Goal: Task Accomplishment & Management: Use online tool/utility

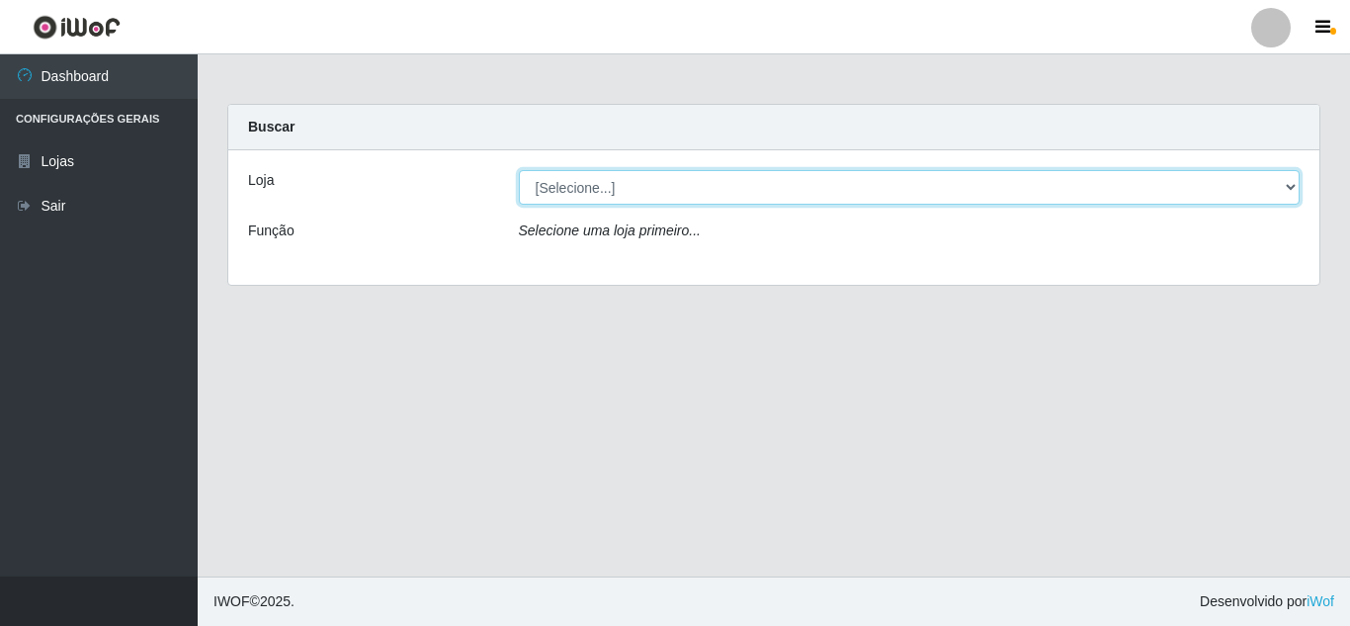
click at [1279, 187] on select "[Selecione...] Rede Compras Supermercados - LOJA 5" at bounding box center [910, 187] width 782 height 35
select select "397"
click at [519, 170] on select "[Selecione...] Rede Compras Supermercados - LOJA 5" at bounding box center [910, 187] width 782 height 35
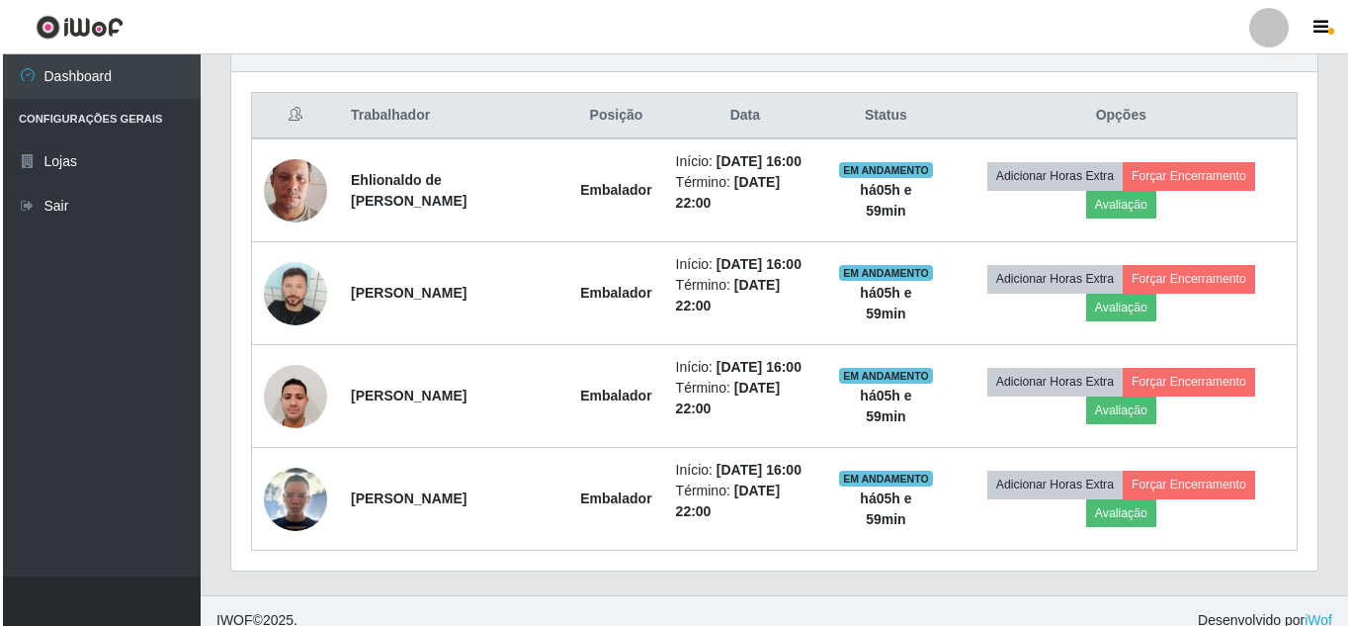
scroll to position [746, 0]
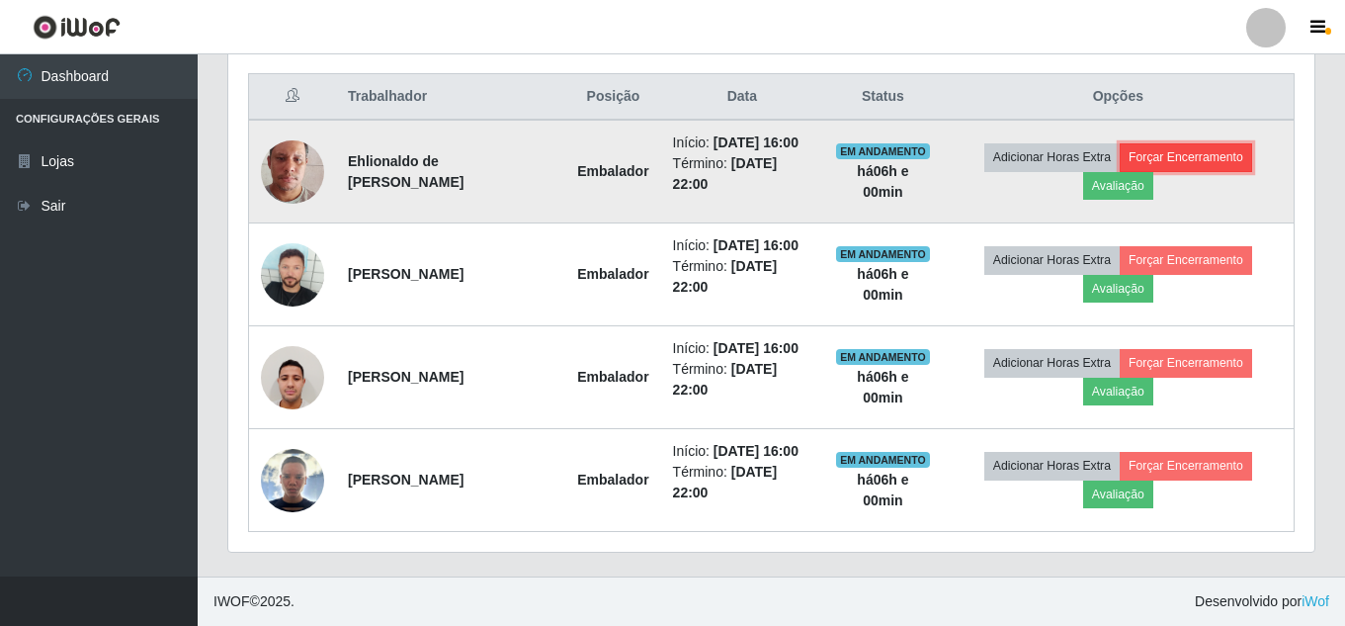
click at [1201, 167] on button "Forçar Encerramento" at bounding box center [1186, 157] width 132 height 28
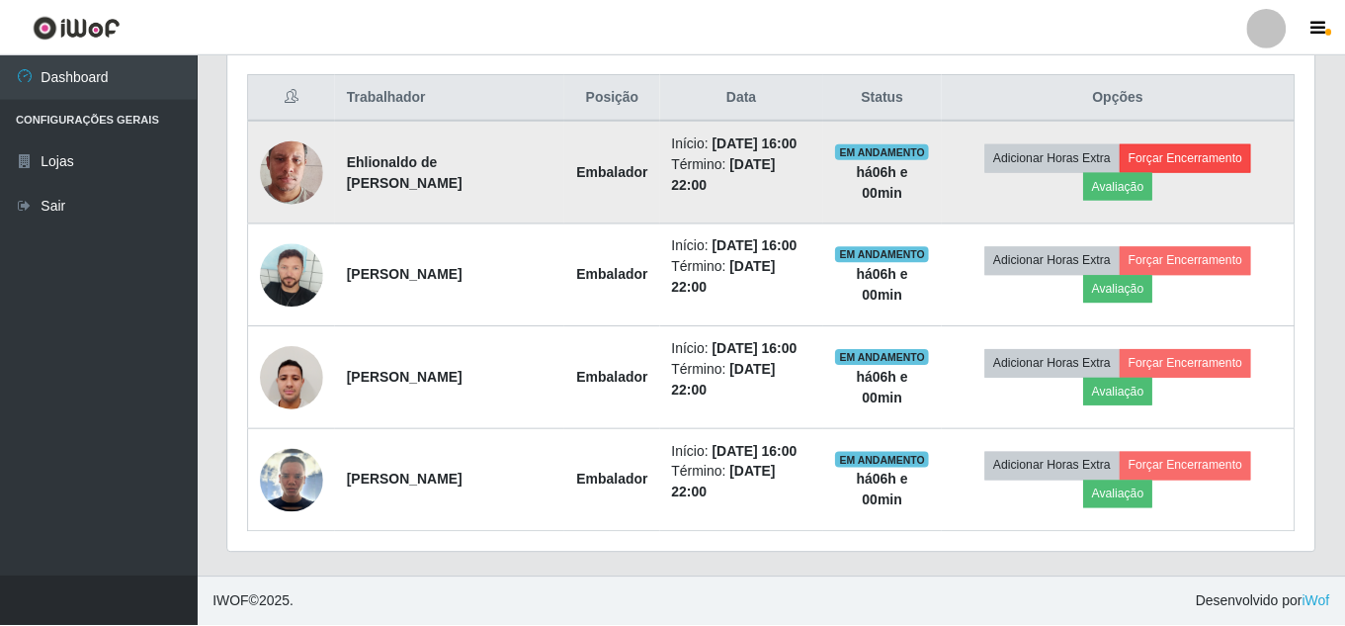
scroll to position [410, 1077]
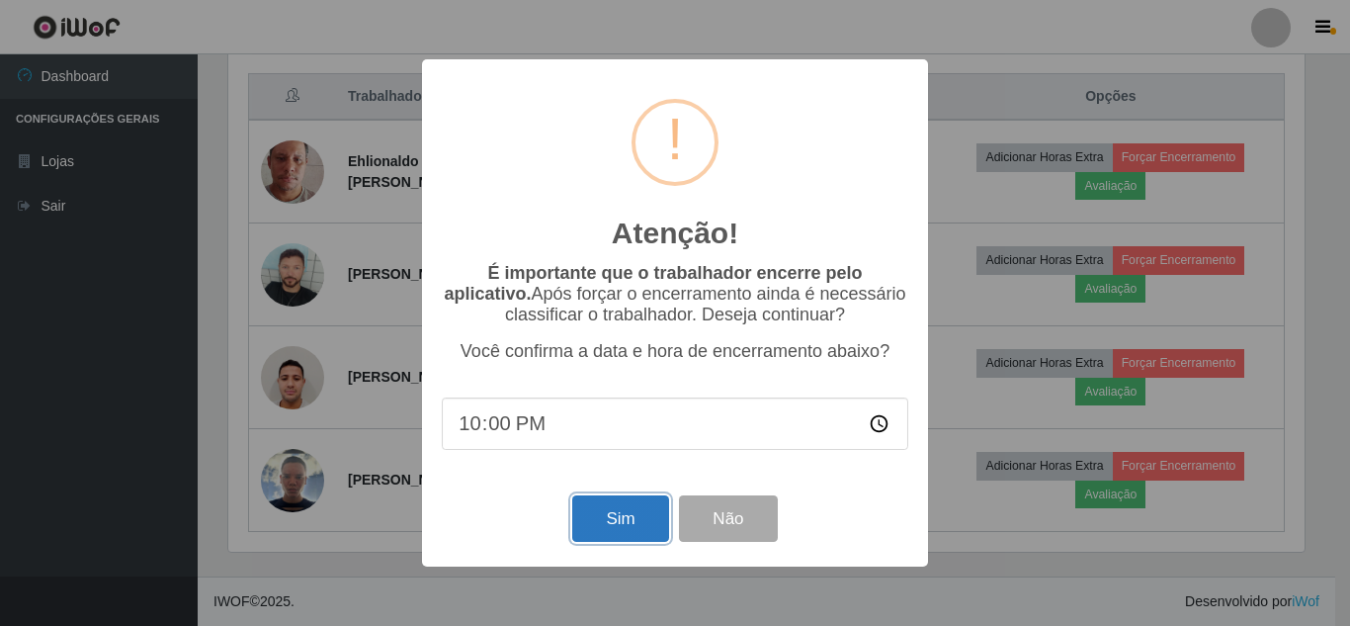
click at [639, 542] on button "Sim" at bounding box center [620, 518] width 96 height 46
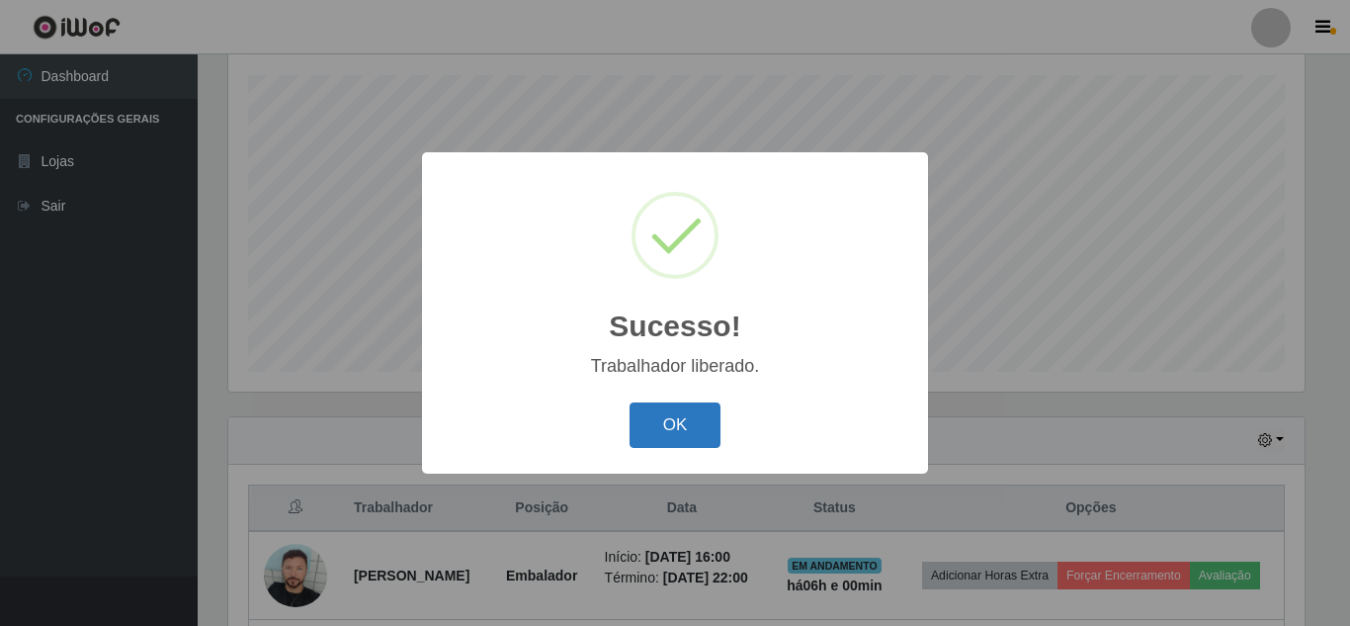
click at [678, 437] on button "OK" at bounding box center [676, 425] width 92 height 46
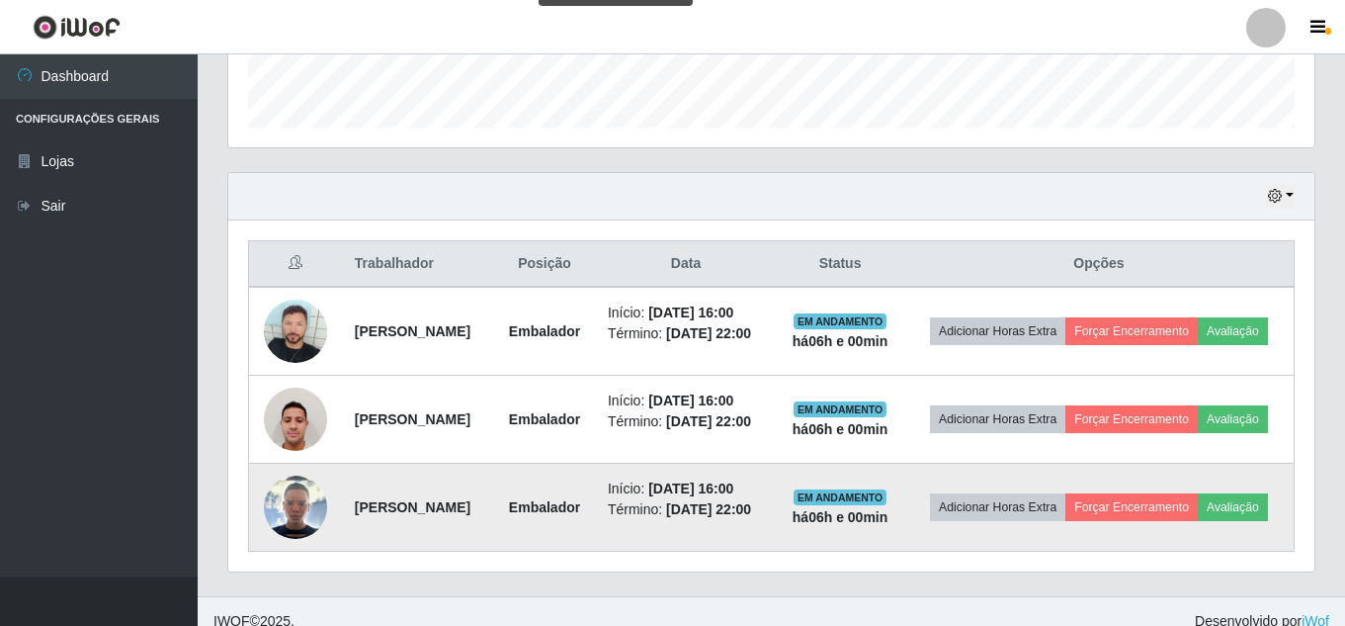
scroll to position [632, 0]
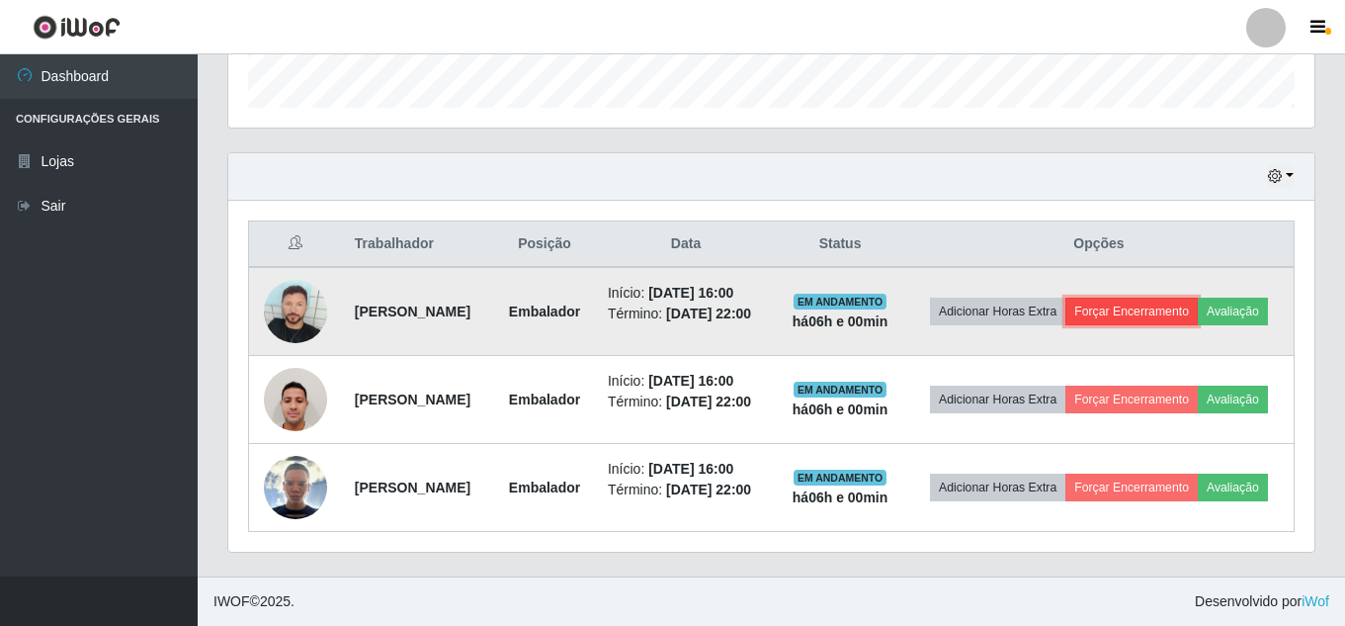
click at [1169, 298] on button "Forçar Encerramento" at bounding box center [1132, 312] width 132 height 28
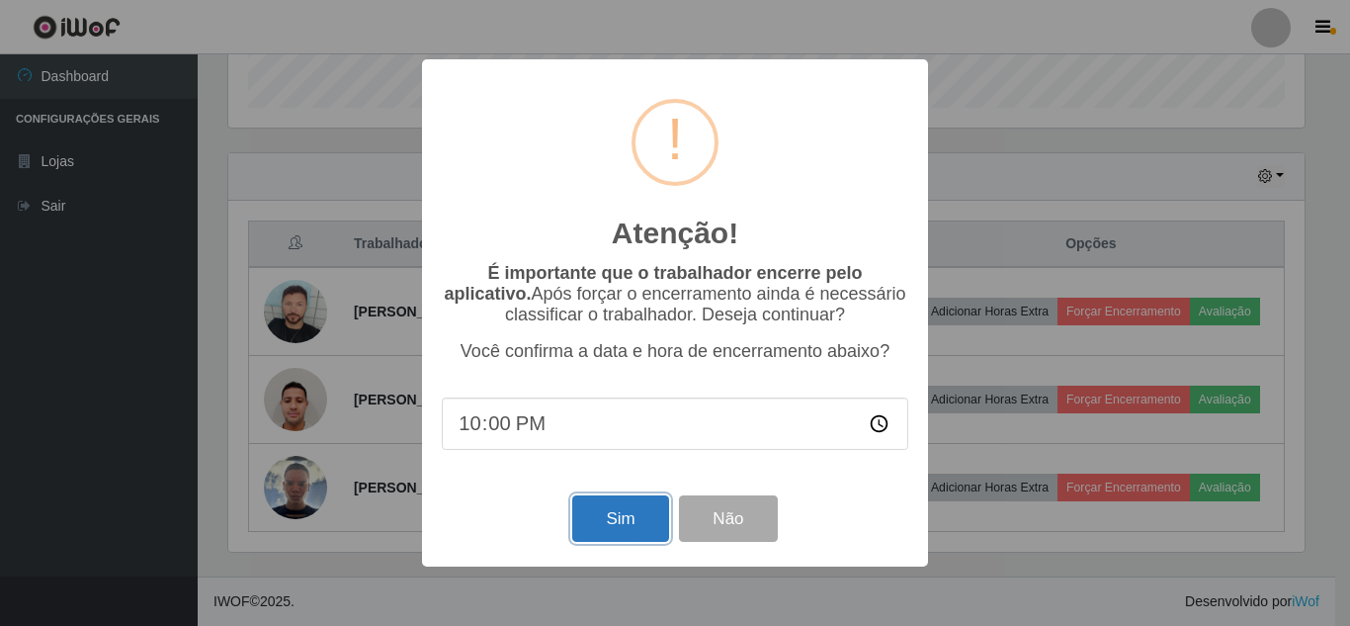
click at [622, 517] on button "Sim" at bounding box center [620, 518] width 96 height 46
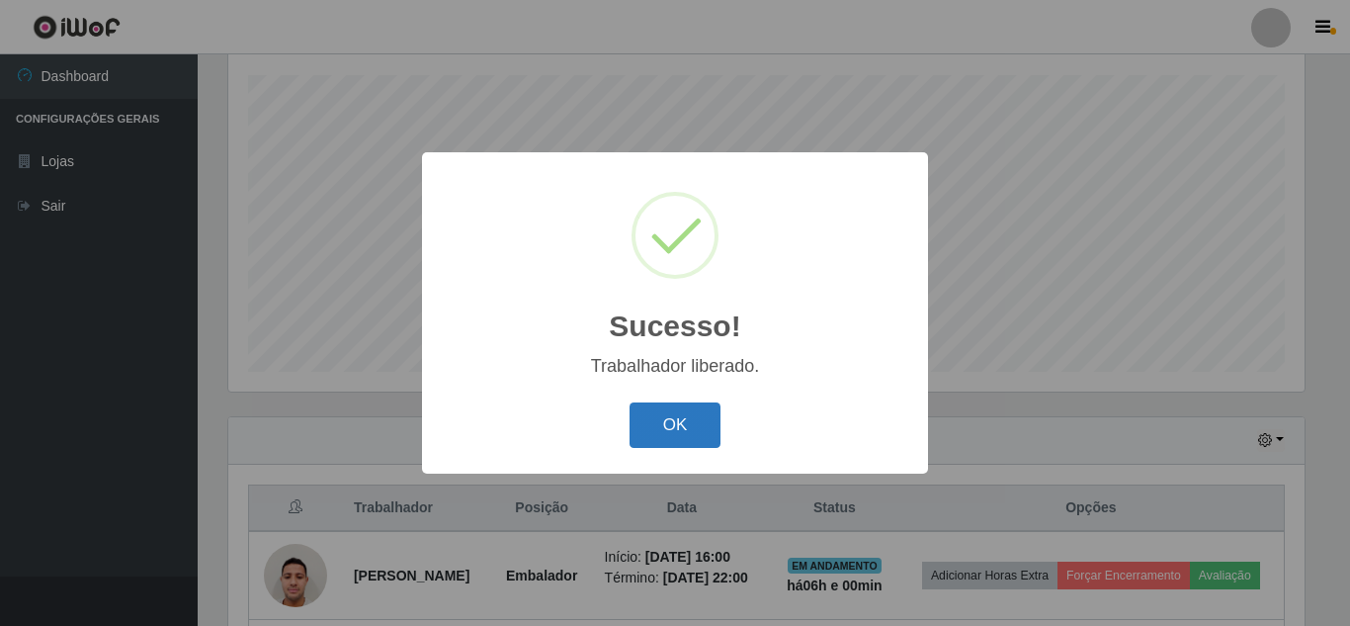
click at [706, 410] on button "OK" at bounding box center [676, 425] width 92 height 46
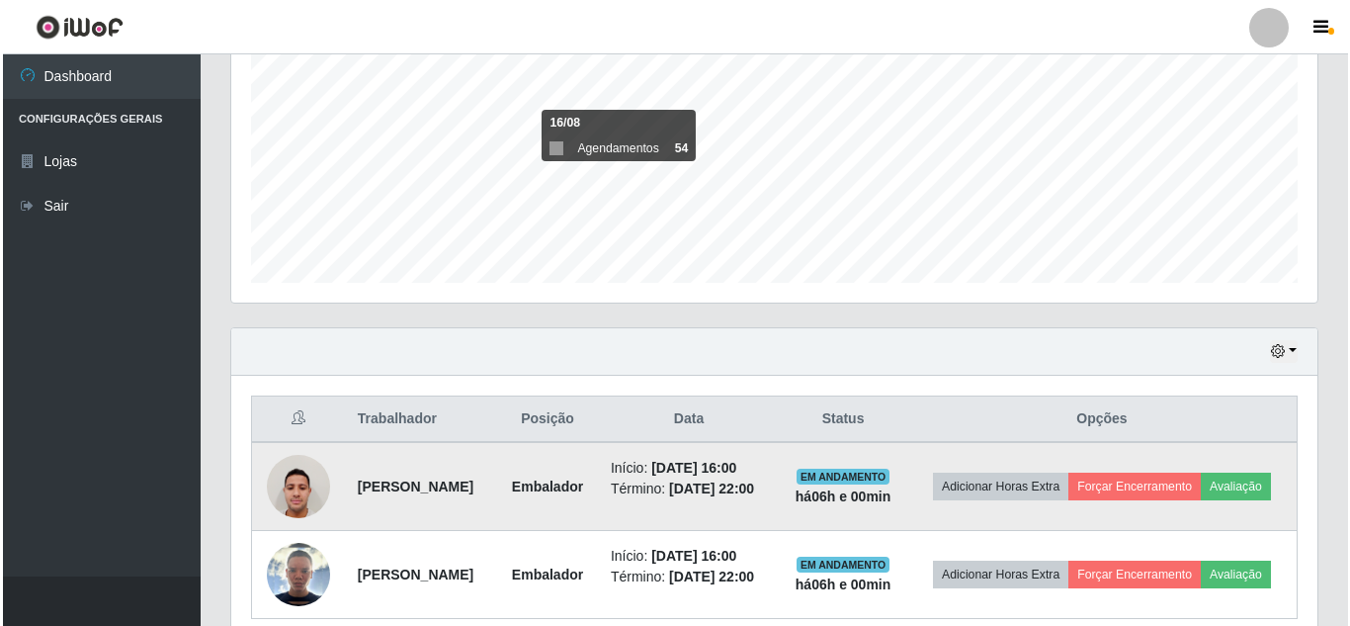
scroll to position [541, 0]
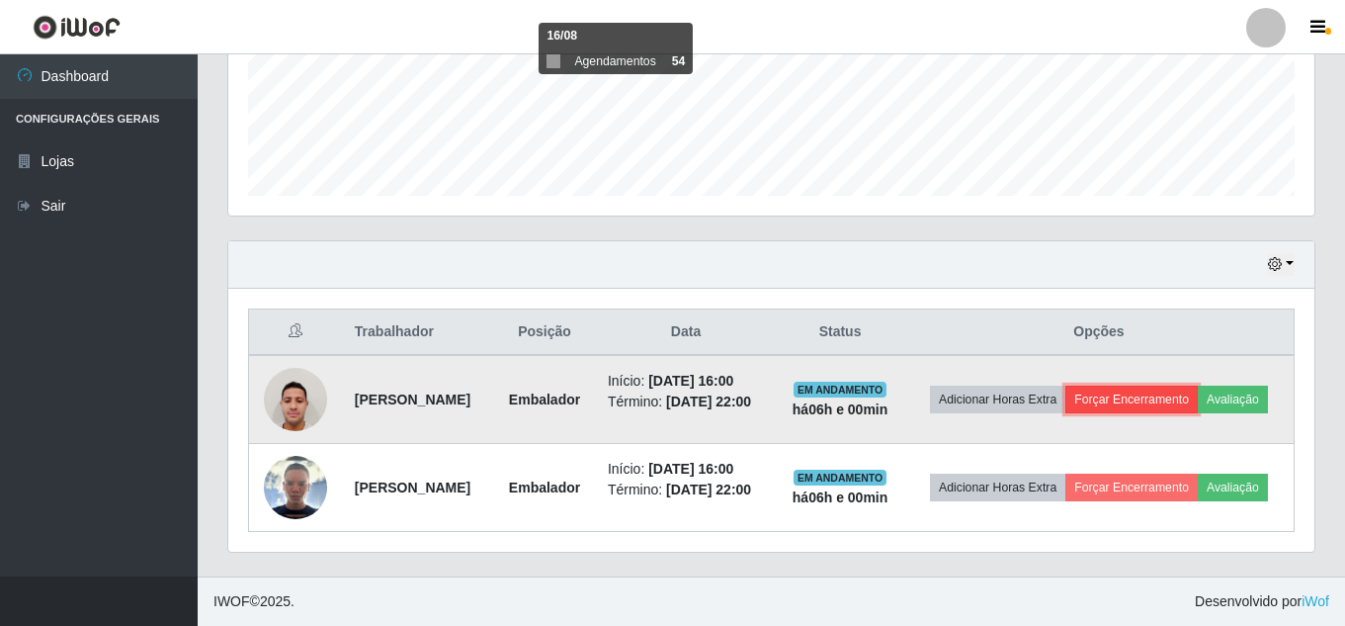
click at [1198, 386] on button "Forçar Encerramento" at bounding box center [1132, 400] width 132 height 28
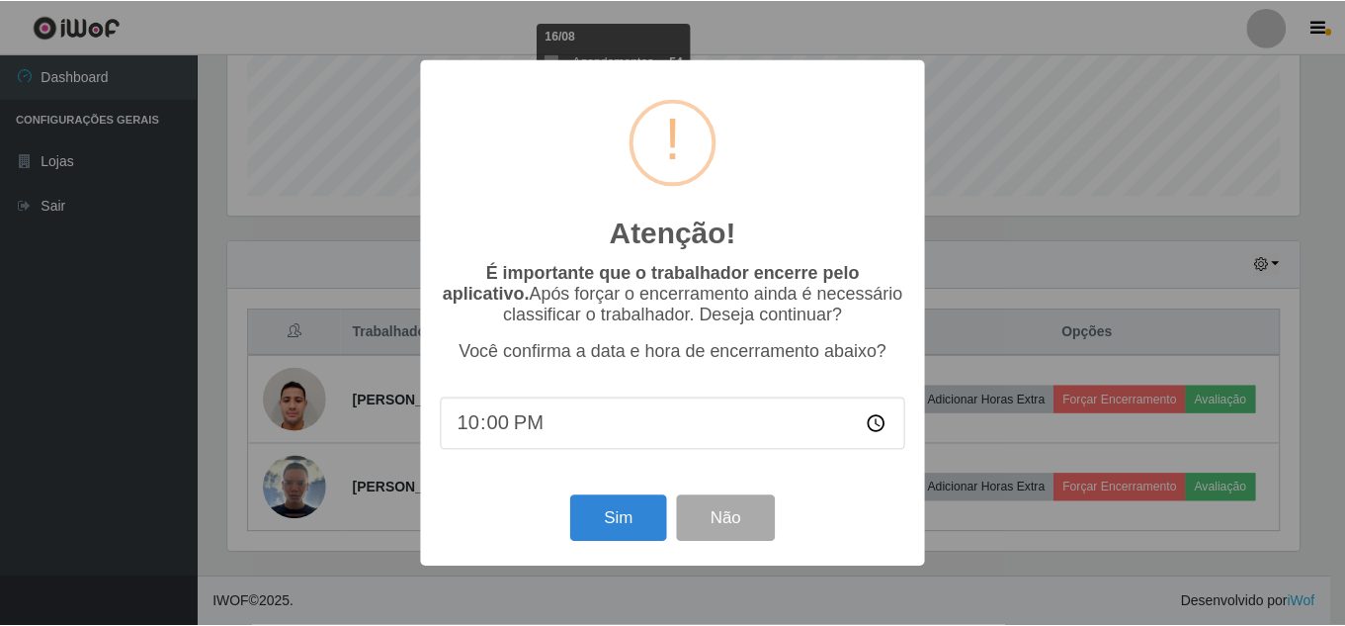
scroll to position [410, 1077]
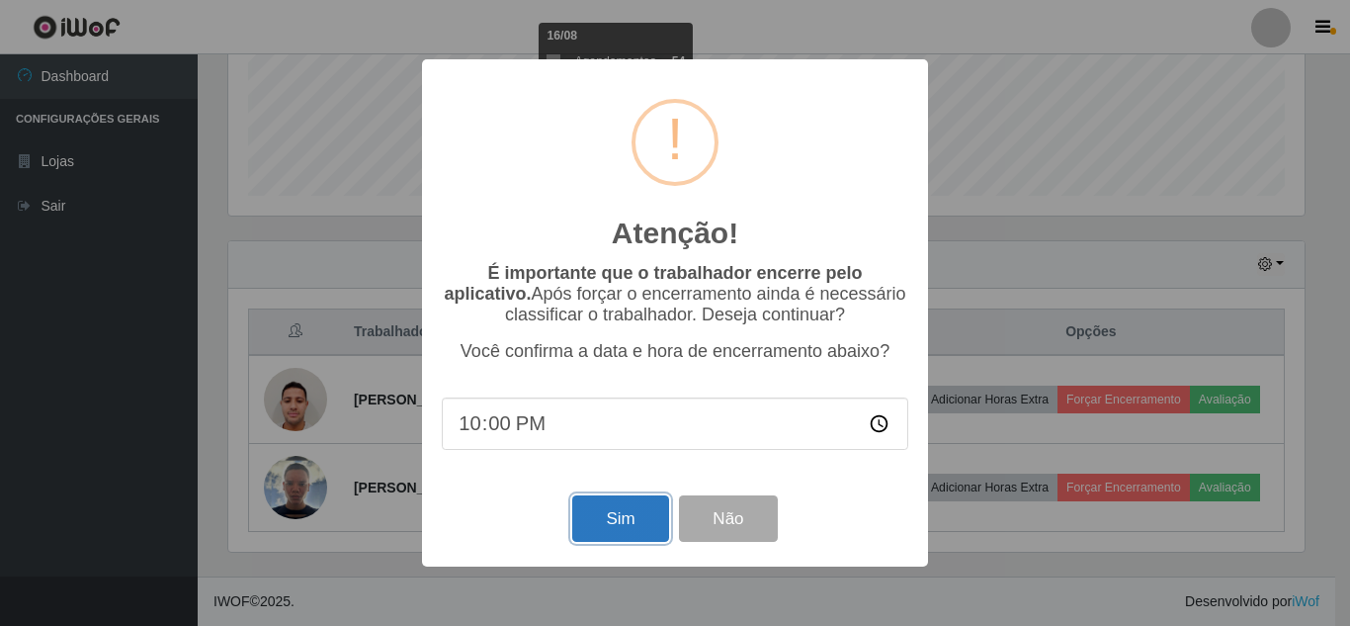
click at [635, 518] on button "Sim" at bounding box center [620, 518] width 96 height 46
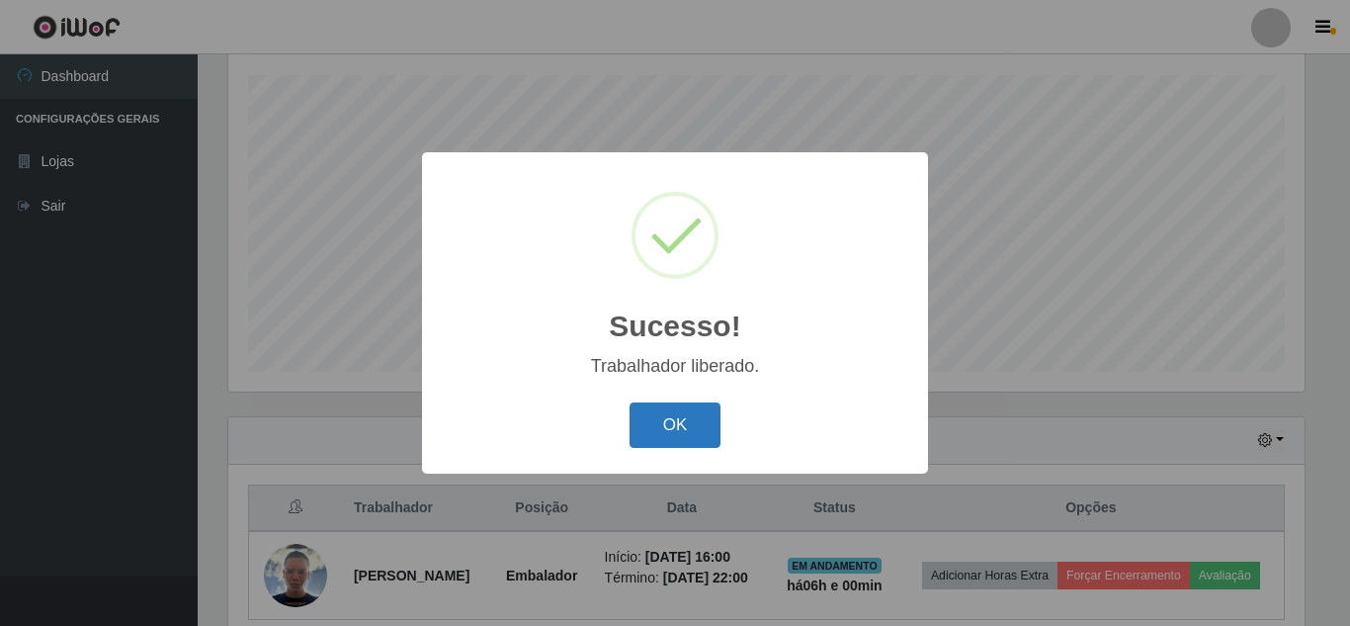
click at [694, 413] on button "OK" at bounding box center [676, 425] width 92 height 46
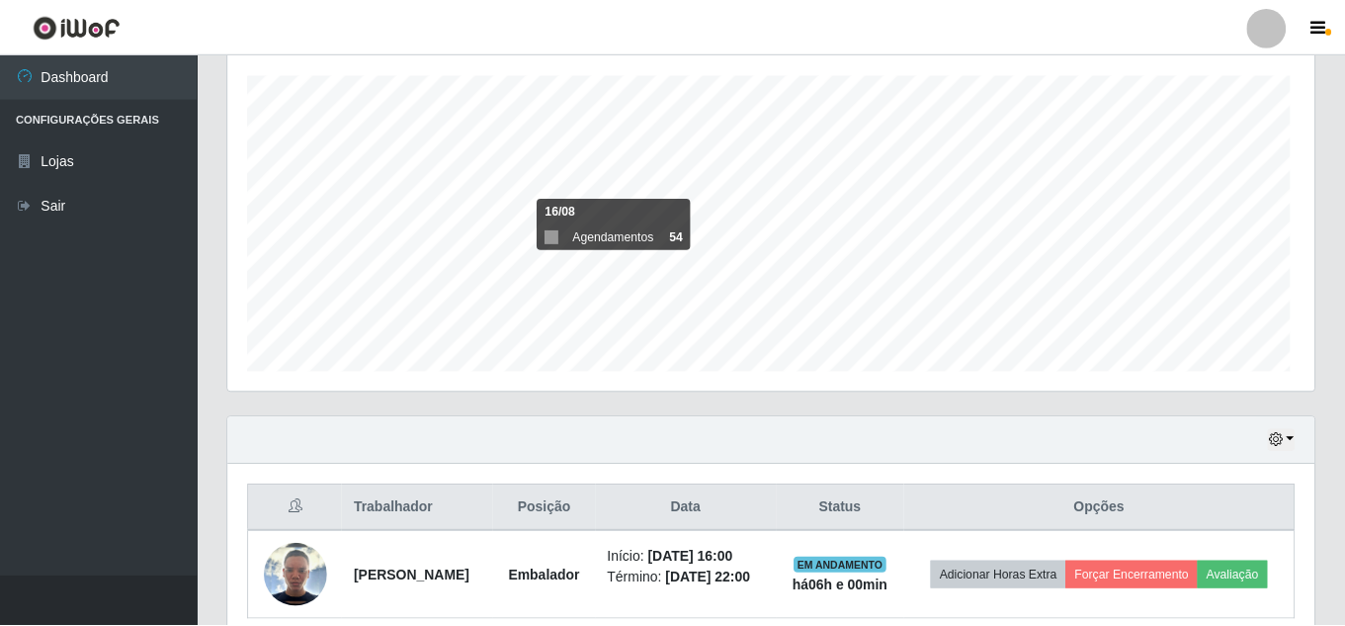
scroll to position [0, 0]
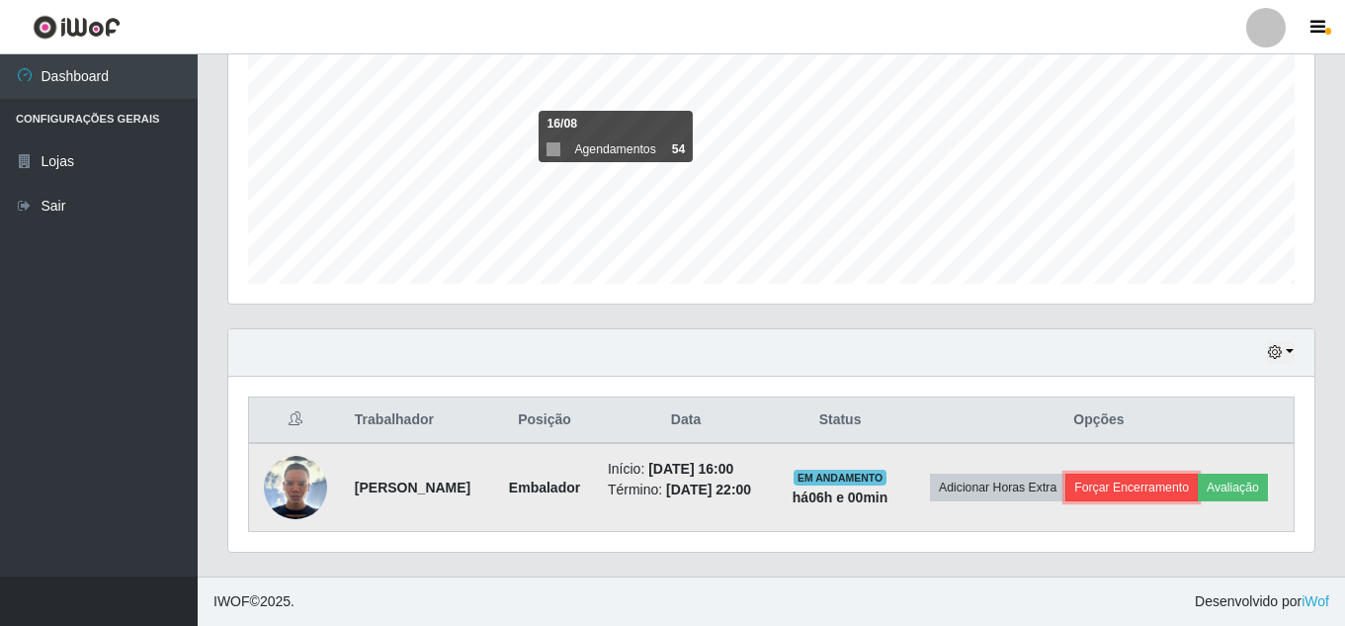
click at [1180, 474] on button "Forçar Encerramento" at bounding box center [1132, 488] width 132 height 28
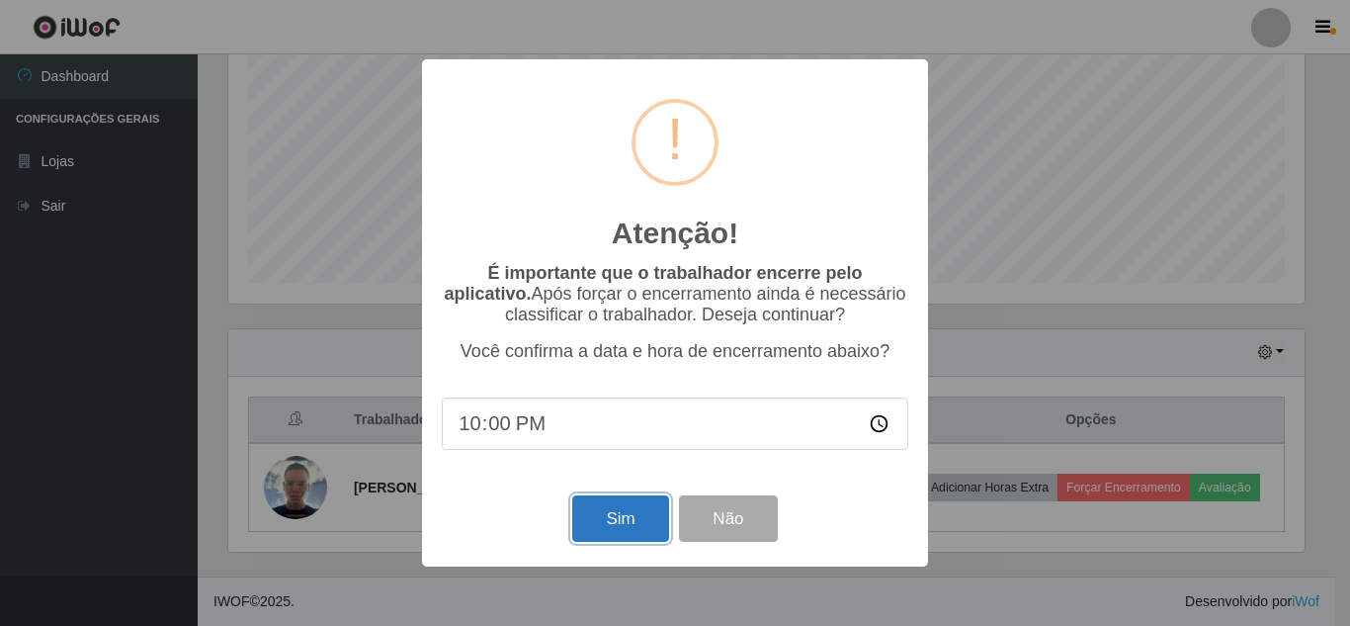
click at [596, 526] on button "Sim" at bounding box center [620, 518] width 96 height 46
